Goal: Information Seeking & Learning: Learn about a topic

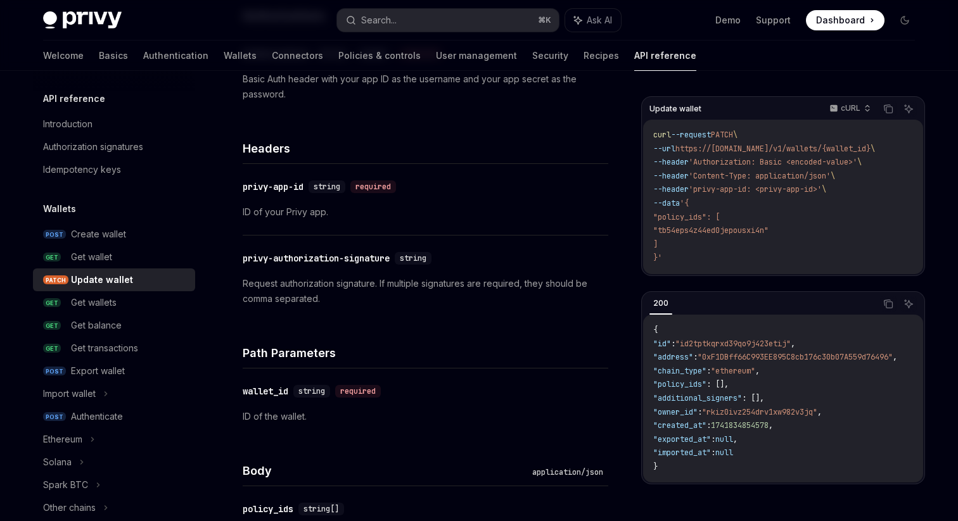
scroll to position [254, 0]
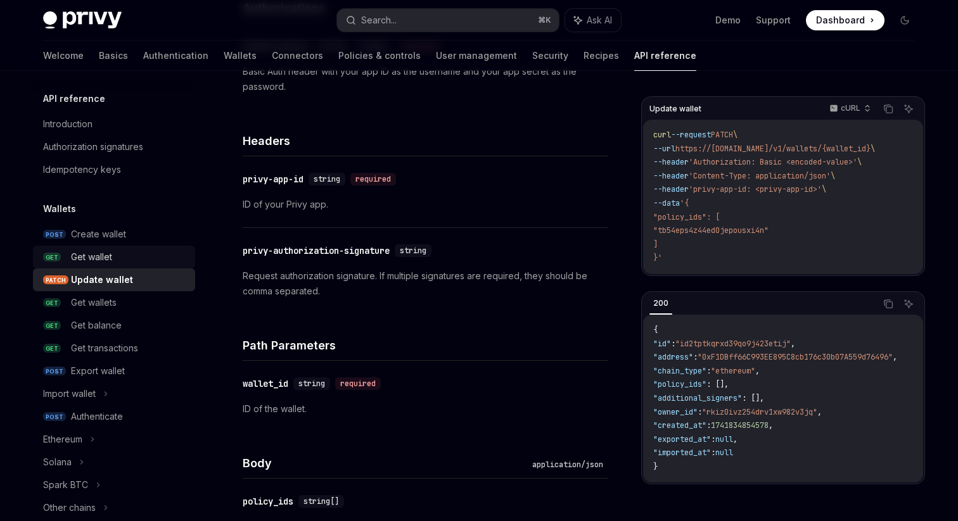
click at [95, 265] on link "GET Get wallet" at bounding box center [114, 257] width 162 height 23
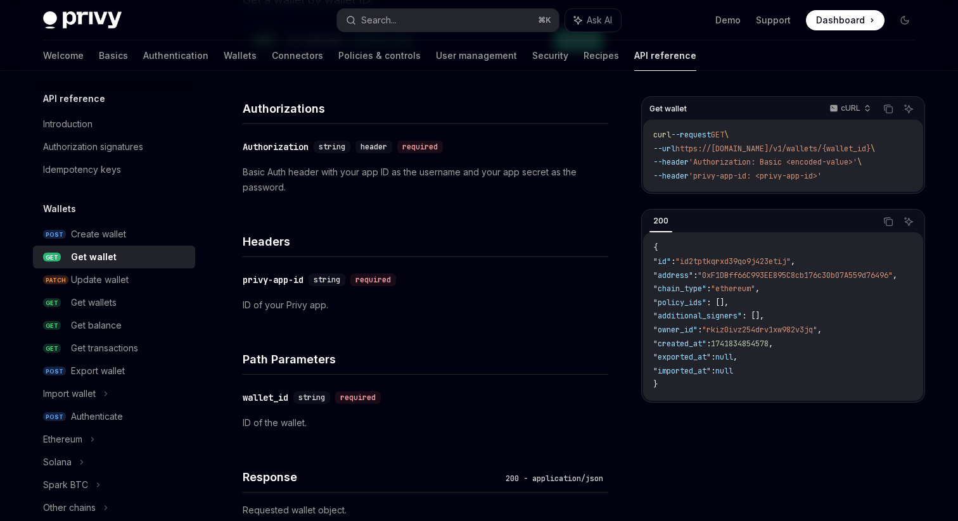
scroll to position [158, 0]
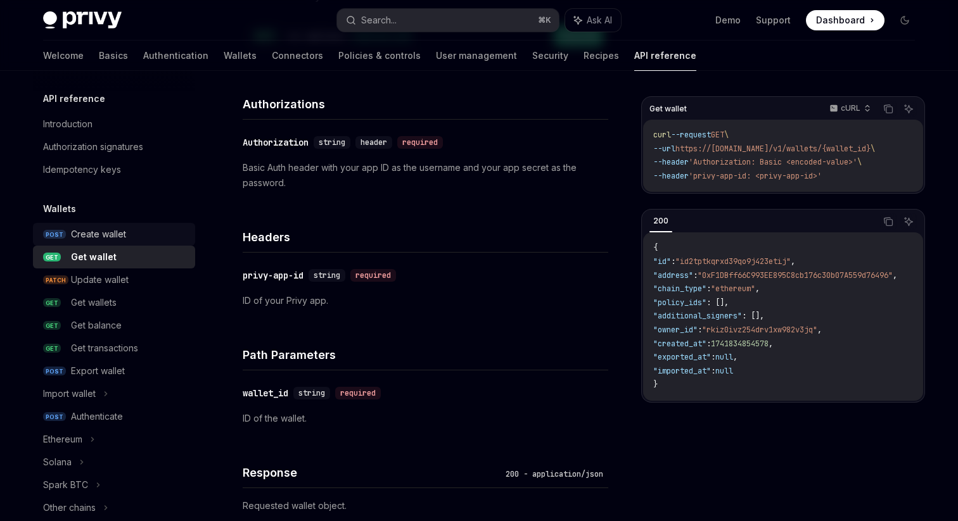
click at [131, 241] on div "Create wallet" at bounding box center [129, 234] width 117 height 15
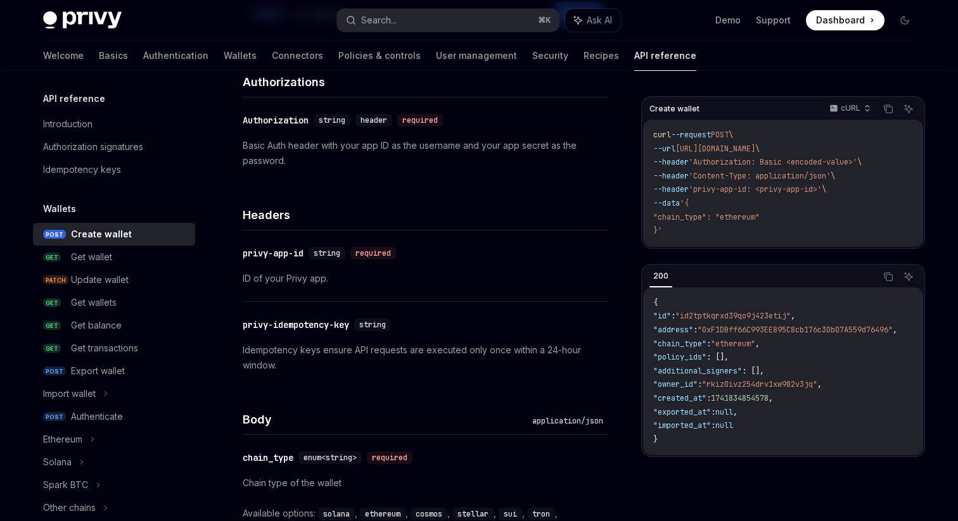
scroll to position [288, 0]
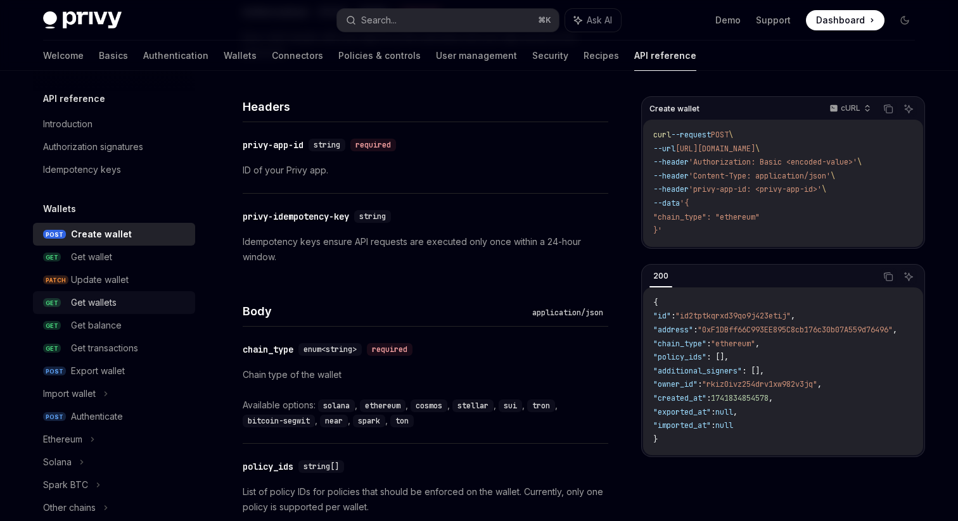
click at [169, 307] on div "Get wallets" at bounding box center [129, 302] width 117 height 15
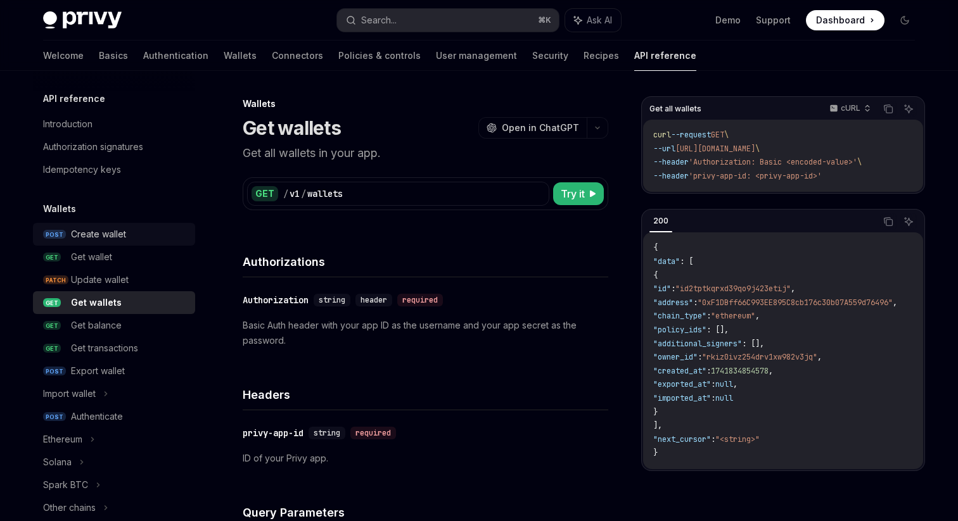
click at [115, 235] on div "Create wallet" at bounding box center [98, 234] width 55 height 15
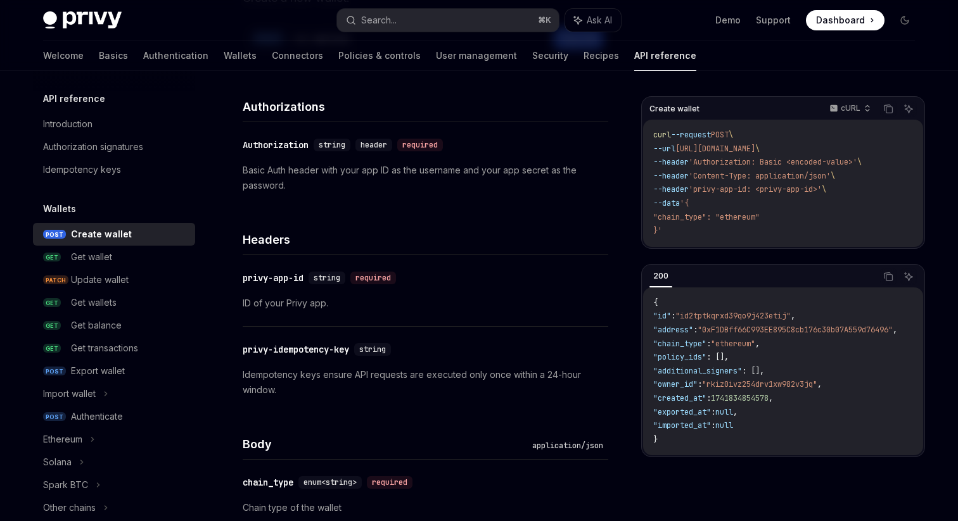
scroll to position [158, 0]
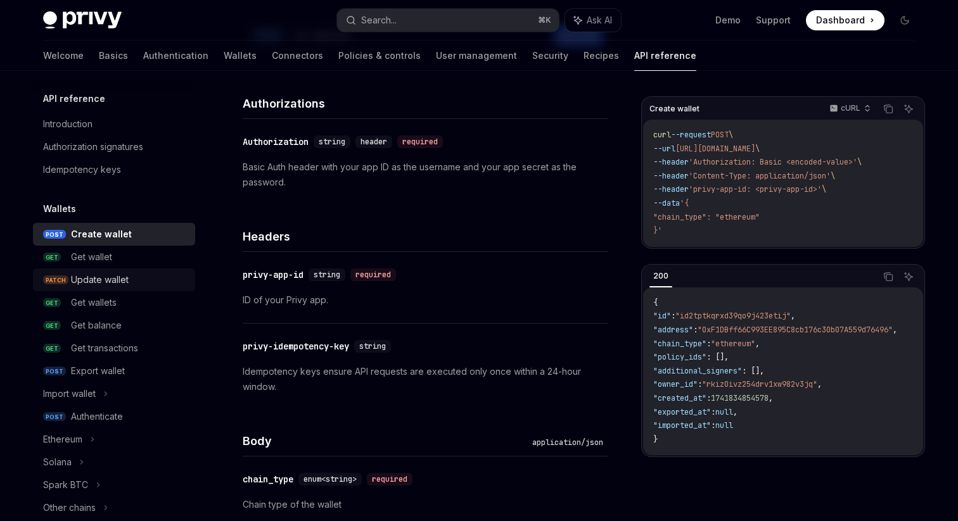
click at [137, 271] on link "PATCH Update wallet" at bounding box center [114, 280] width 162 height 23
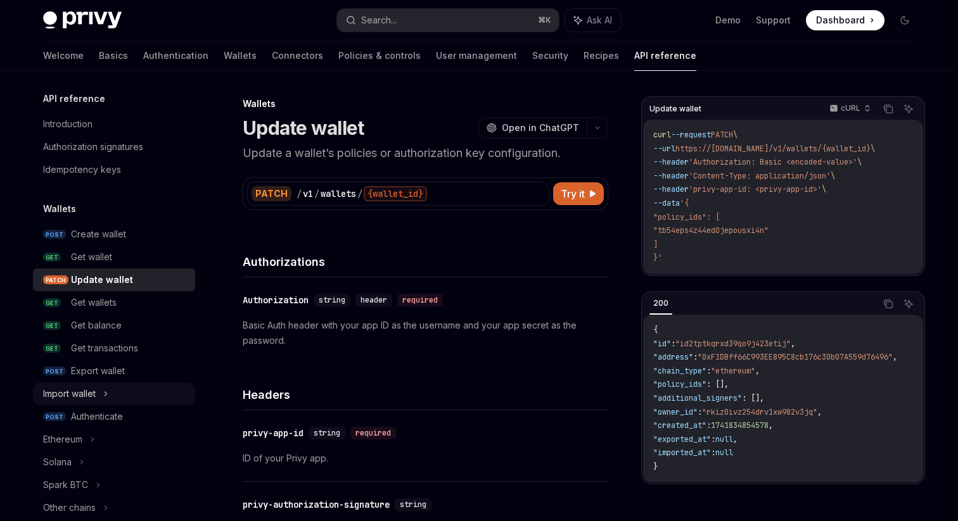
click at [115, 392] on div "Import wallet" at bounding box center [114, 394] width 162 height 23
click at [113, 413] on div "Initialize import" at bounding box center [109, 416] width 61 height 15
click at [114, 419] on div "Initialize import" at bounding box center [109, 416] width 61 height 15
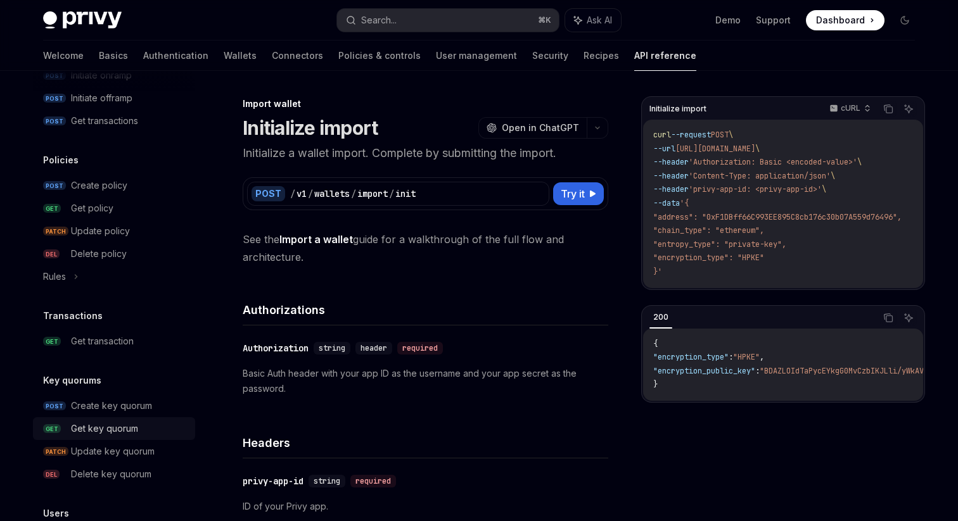
scroll to position [640, 0]
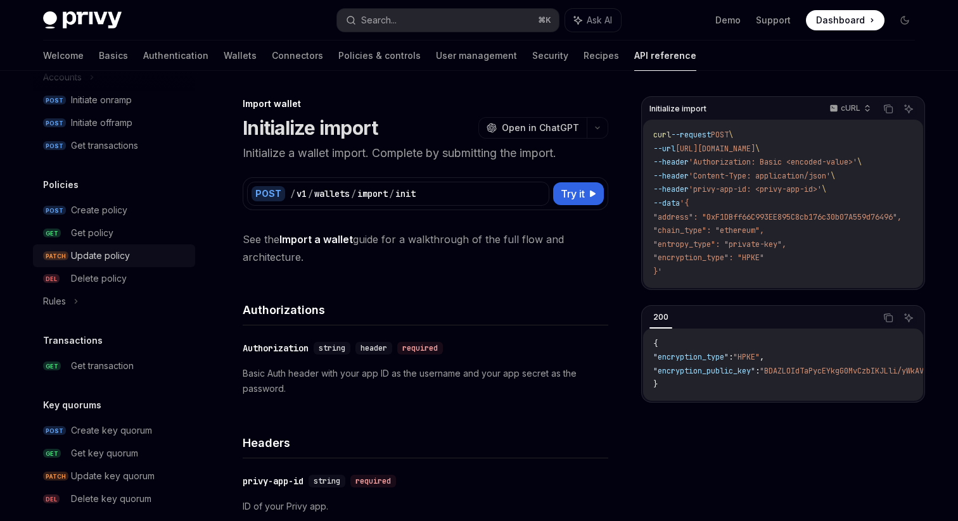
click at [116, 248] on div "Update policy" at bounding box center [100, 255] width 59 height 15
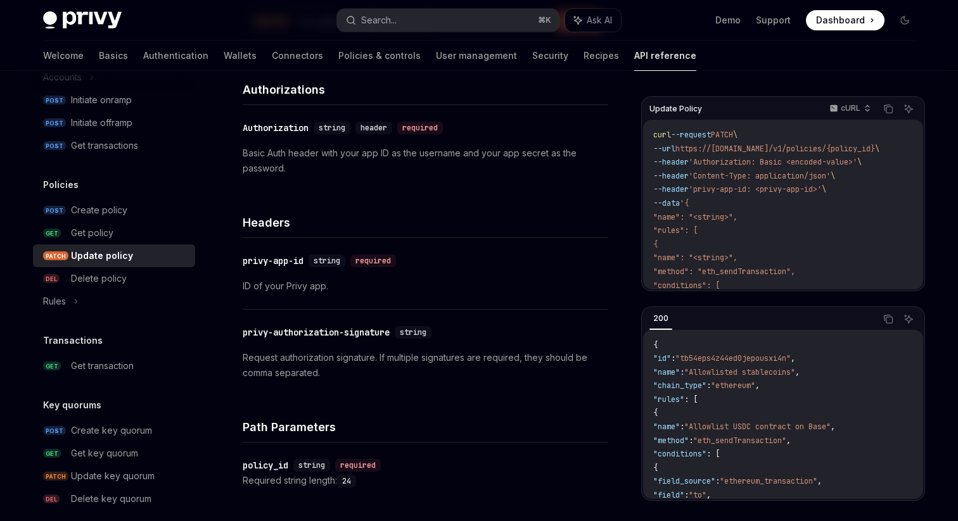
scroll to position [193, 0]
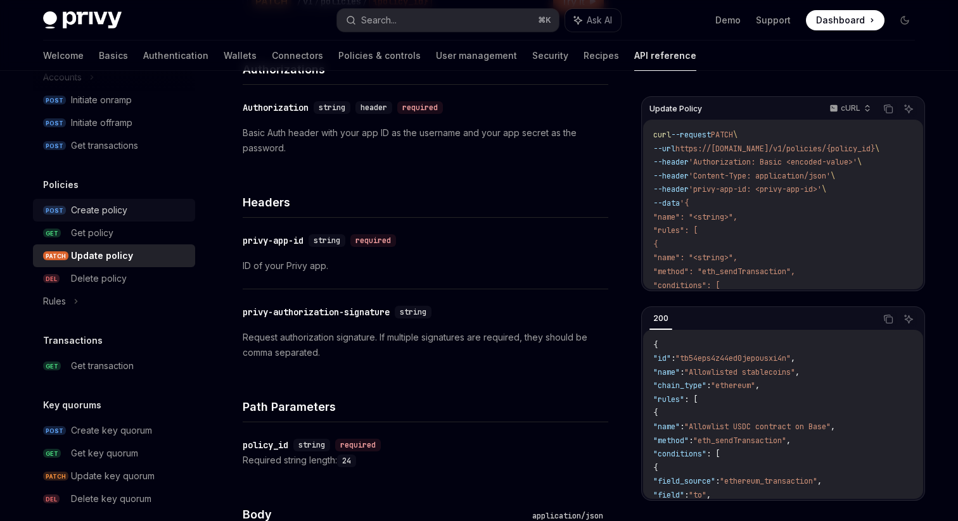
click at [135, 214] on div "Create policy" at bounding box center [129, 210] width 117 height 15
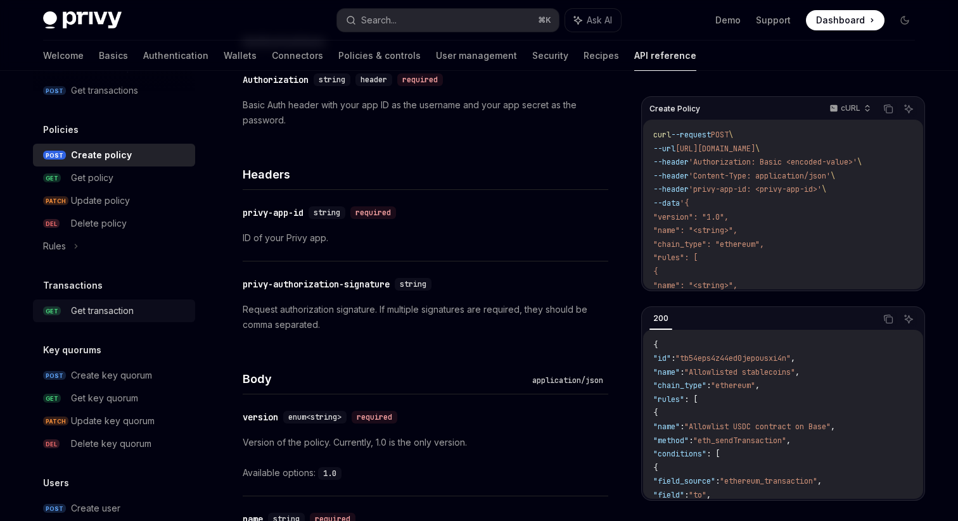
scroll to position [698, 0]
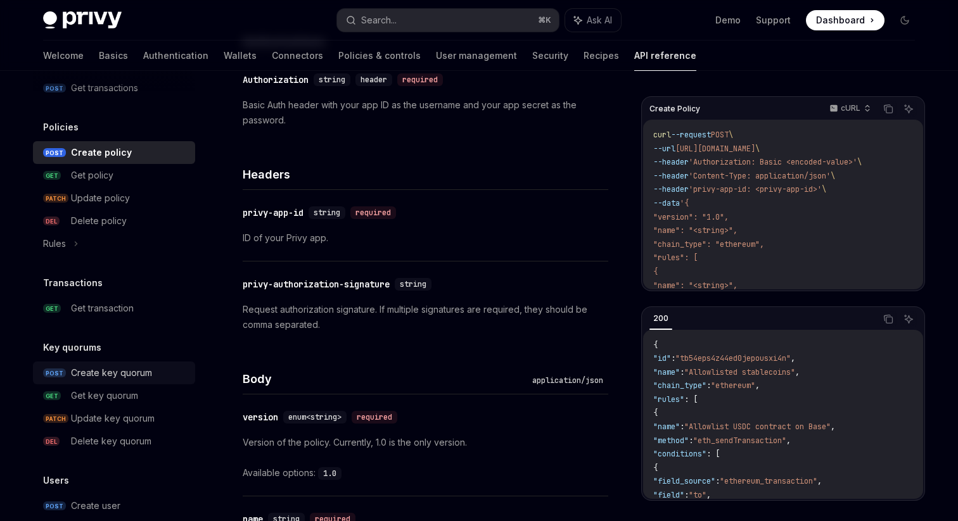
click at [99, 372] on div "Create key quorum" at bounding box center [111, 373] width 81 height 15
type textarea "*"
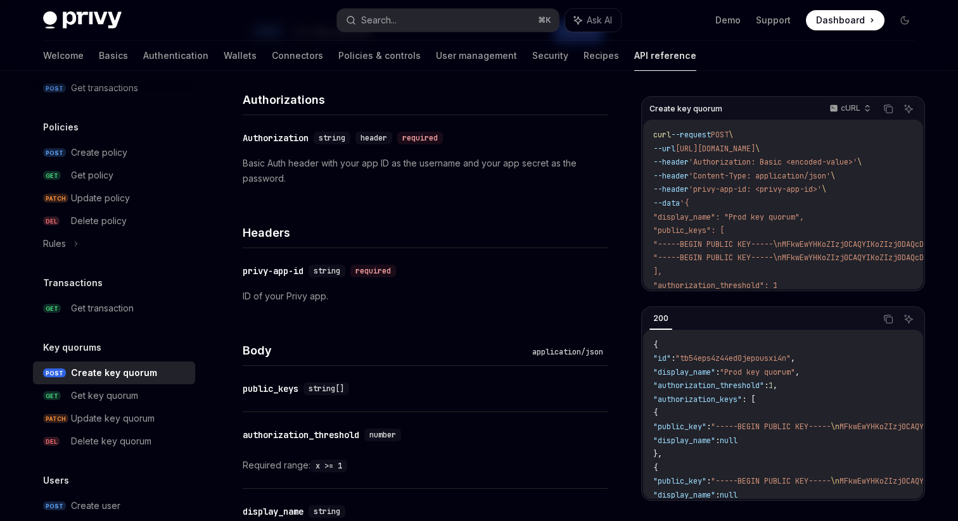
scroll to position [166, 0]
